Goal: Find specific page/section: Find specific page/section

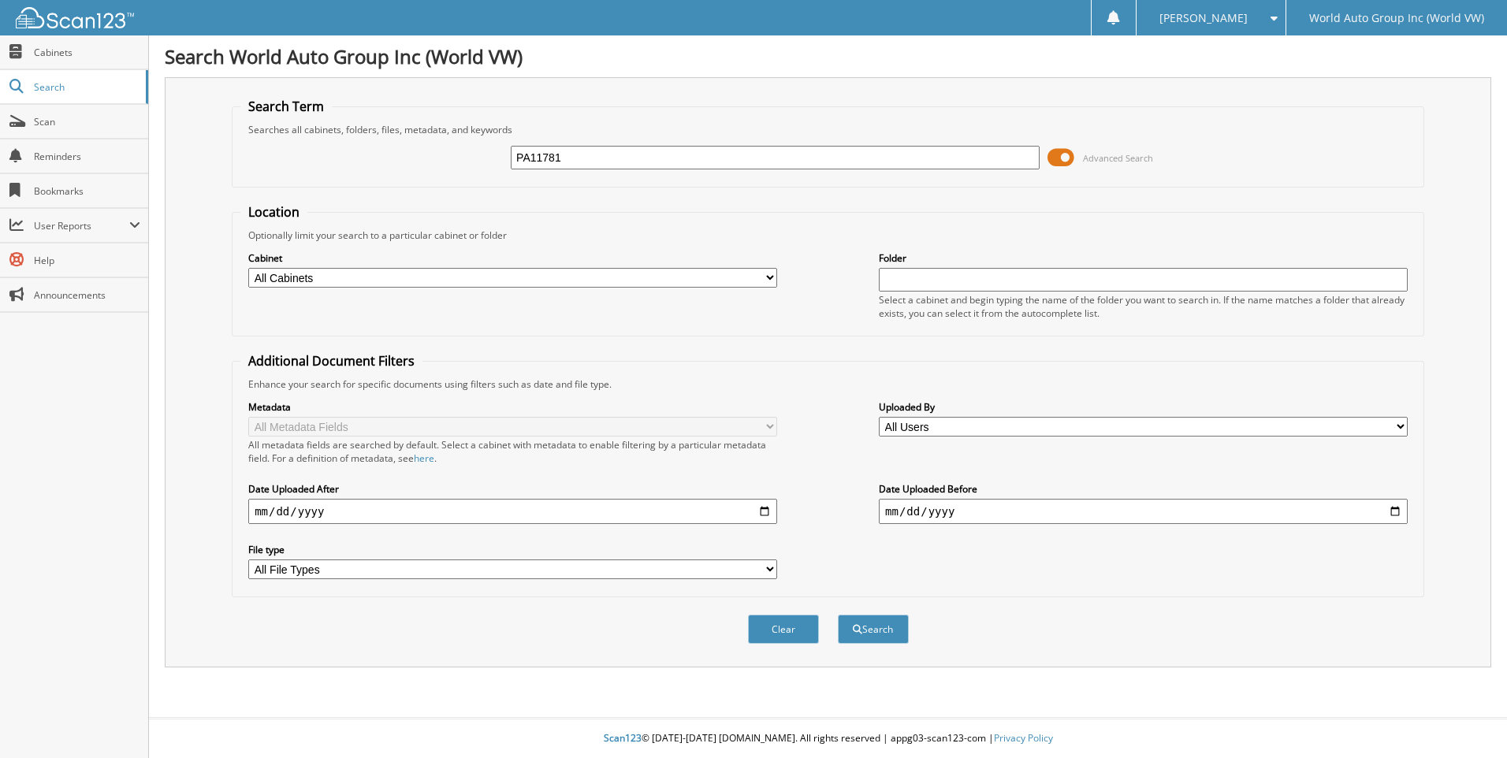
type input "PA11781"
click at [838, 615] on button "Search" at bounding box center [873, 629] width 71 height 29
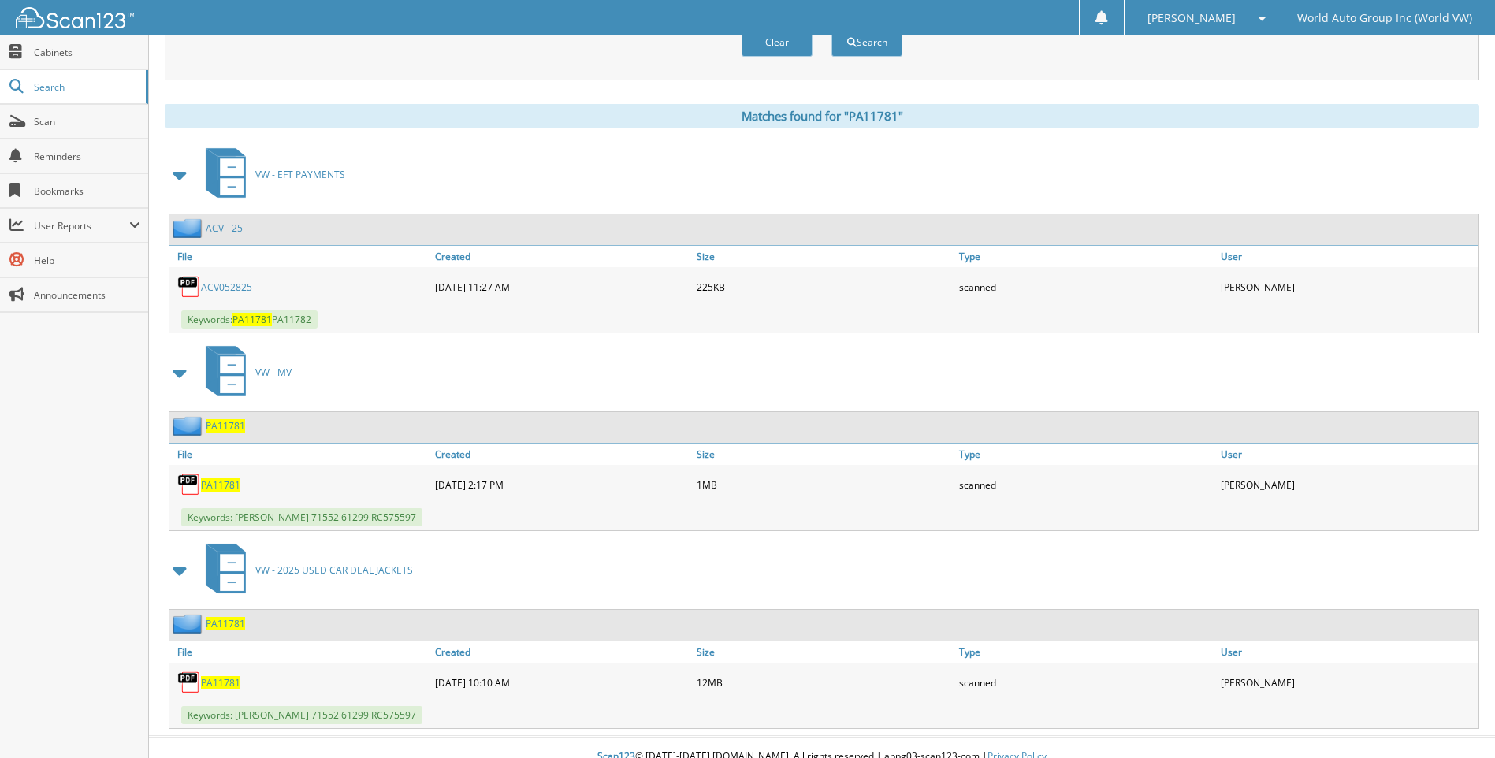
scroll to position [606, 0]
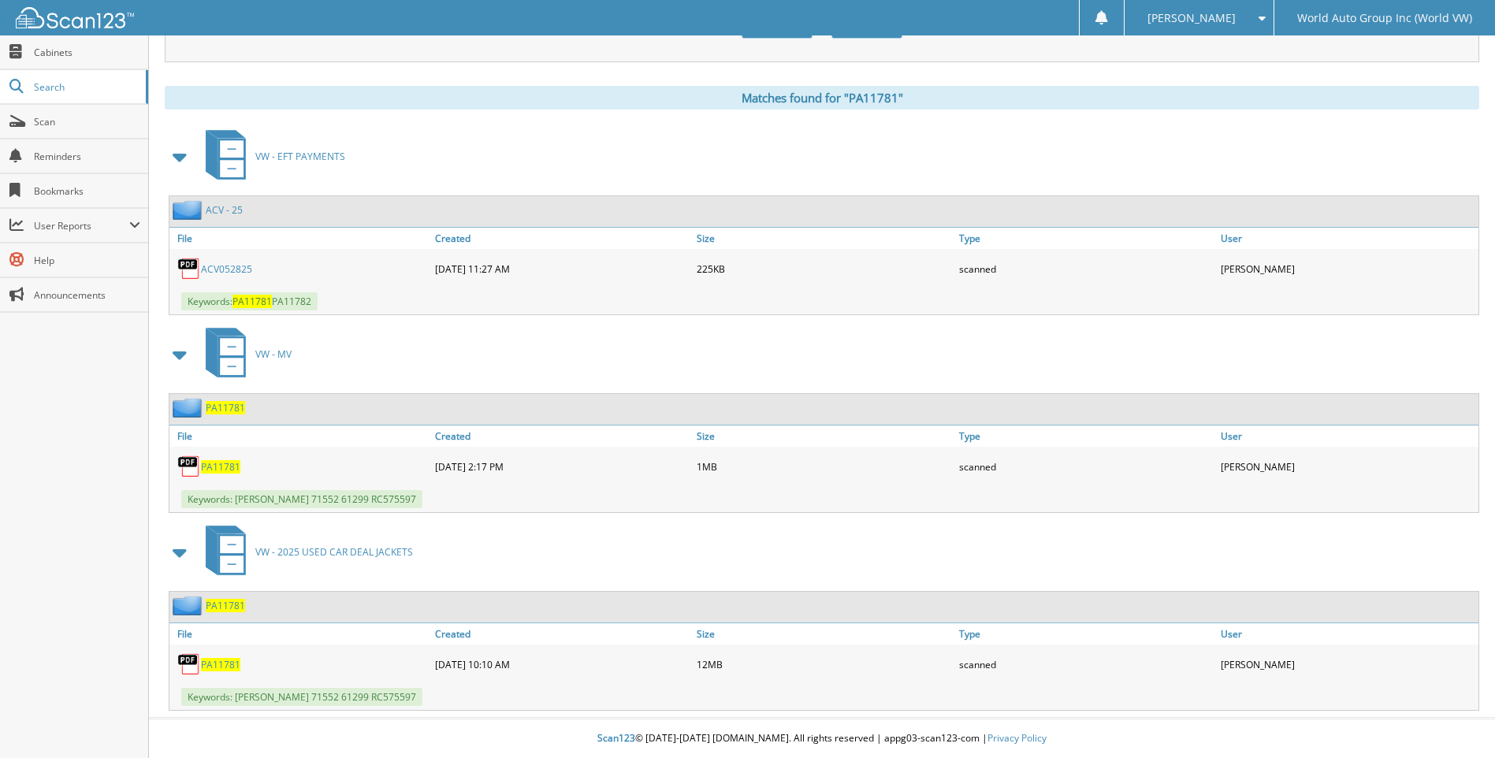
click at [217, 667] on span "PA11781" at bounding box center [220, 664] width 39 height 13
